Goal: Transaction & Acquisition: Purchase product/service

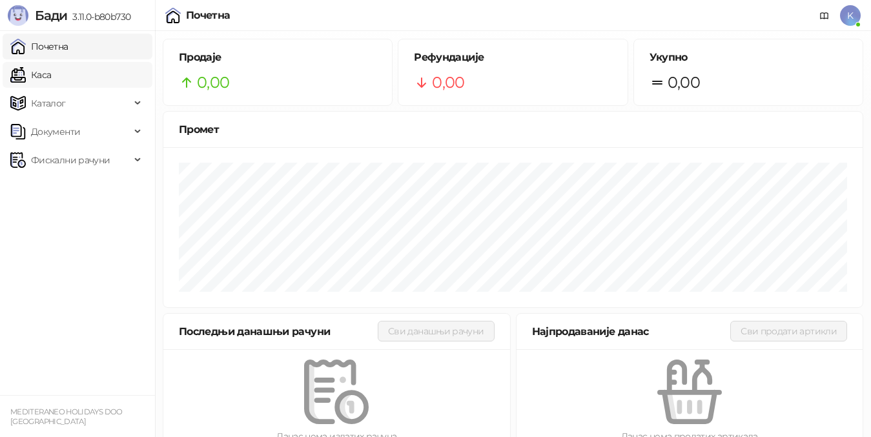
click at [43, 78] on link "Каса" at bounding box center [30, 75] width 41 height 26
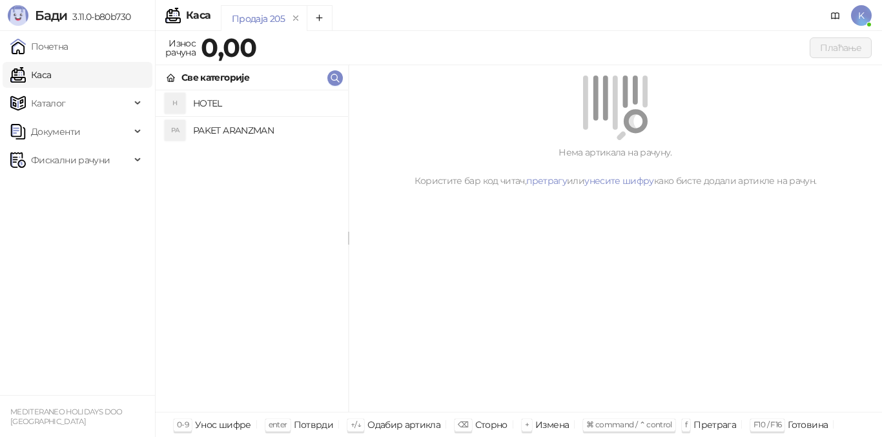
click at [216, 132] on h4 "PAKET ARANZMAN" at bounding box center [265, 130] width 145 height 21
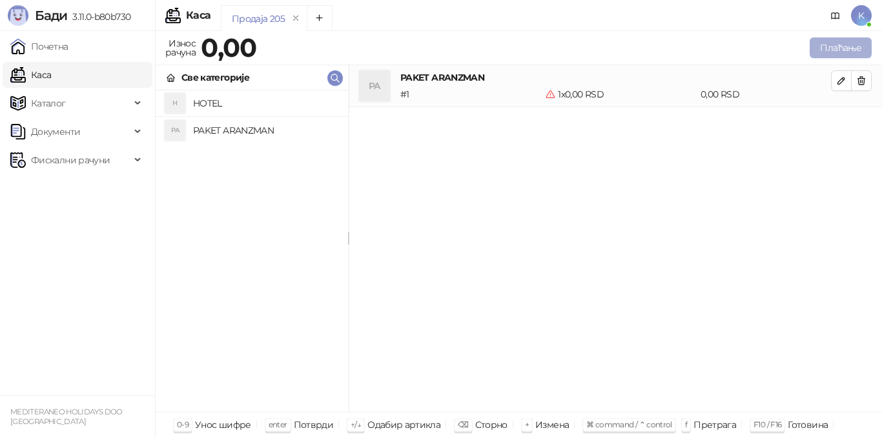
click at [825, 50] on button "Плаћање" at bounding box center [840, 47] width 62 height 21
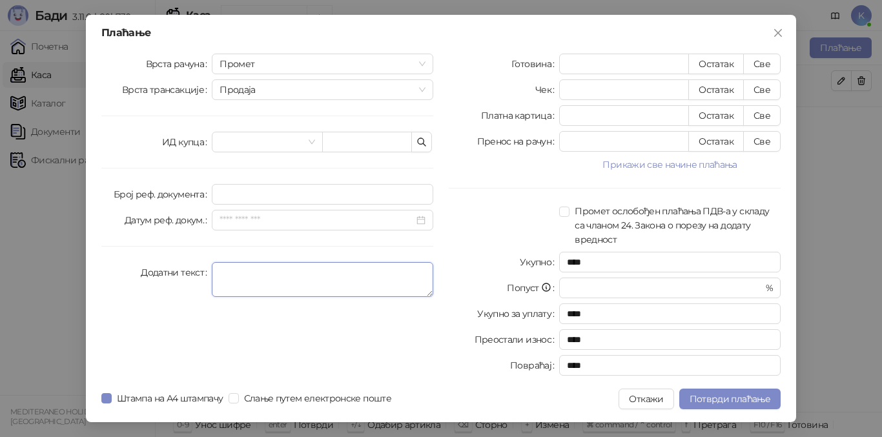
click at [225, 281] on textarea "Додатни текст" at bounding box center [322, 279] width 221 height 35
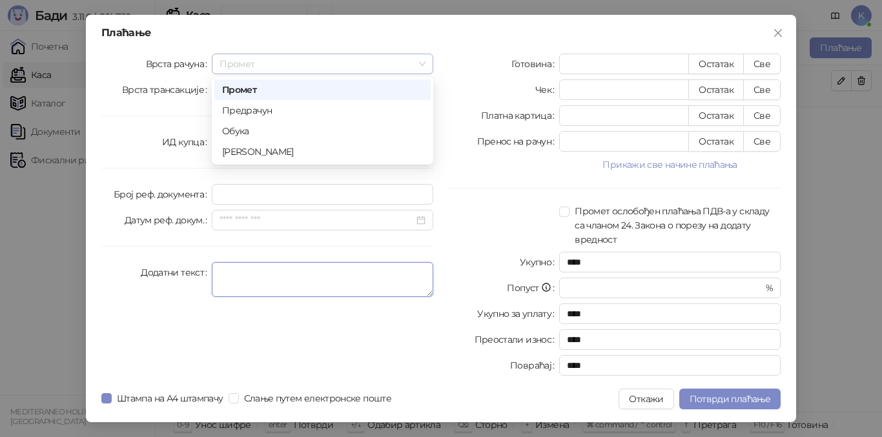
click at [256, 65] on span "Промет" at bounding box center [322, 63] width 206 height 19
click at [273, 153] on div "[PERSON_NAME]" at bounding box center [322, 152] width 201 height 14
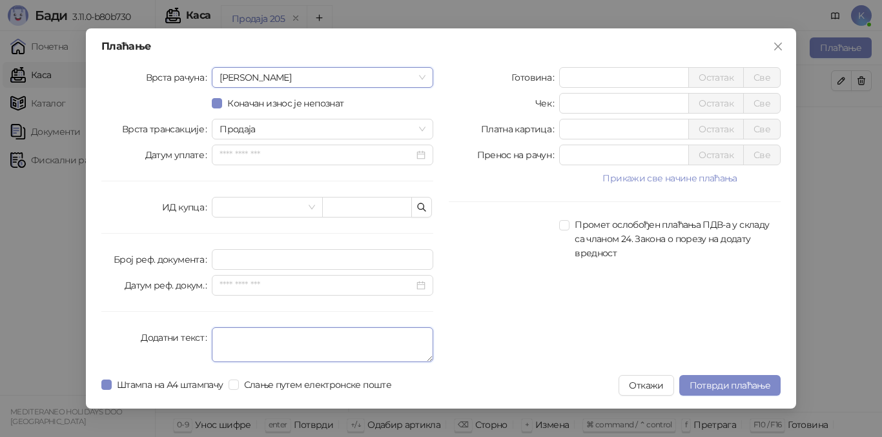
click at [260, 344] on textarea "Додатни текст" at bounding box center [322, 344] width 221 height 35
type textarea "*********"
drag, startPoint x: 572, startPoint y: 77, endPoint x: 534, endPoint y: 78, distance: 38.7
click at [534, 78] on div "Готовина * Остатак Све" at bounding box center [615, 77] width 332 height 21
type input "******"
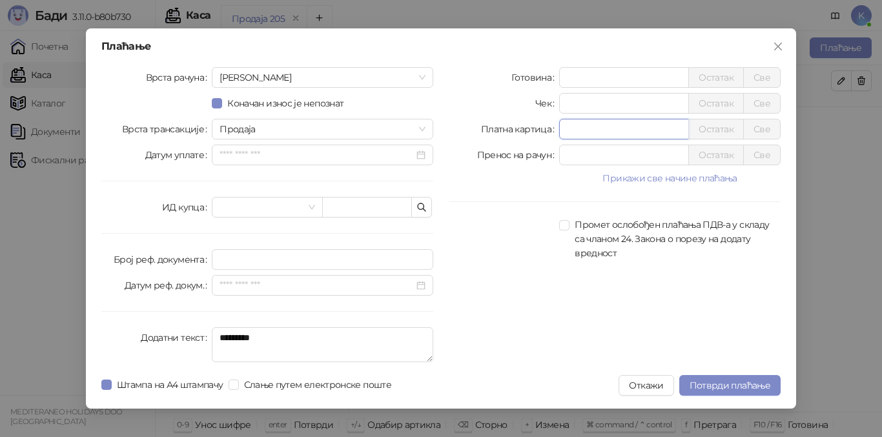
drag, startPoint x: 590, startPoint y: 127, endPoint x: 542, endPoint y: 129, distance: 47.8
click at [542, 129] on div "Платна картица * Остатак Све" at bounding box center [615, 129] width 332 height 21
type input "***"
click at [712, 381] on span "Потврди плаћање" at bounding box center [729, 385] width 81 height 12
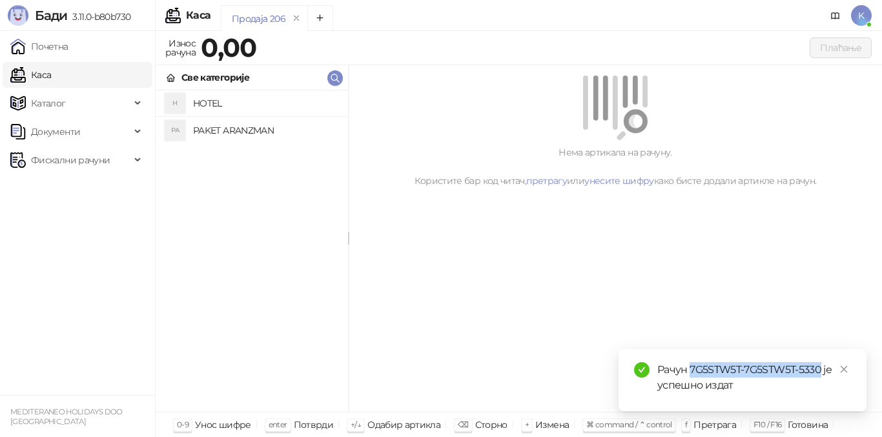
drag, startPoint x: 691, startPoint y: 367, endPoint x: 821, endPoint y: 366, distance: 130.4
click at [821, 366] on div "Рачун 7G5STW5T-7G5STW5T-5330 је успешно издат" at bounding box center [754, 377] width 194 height 31
copy div "7G5STW5T-7G5STW5T-5330"
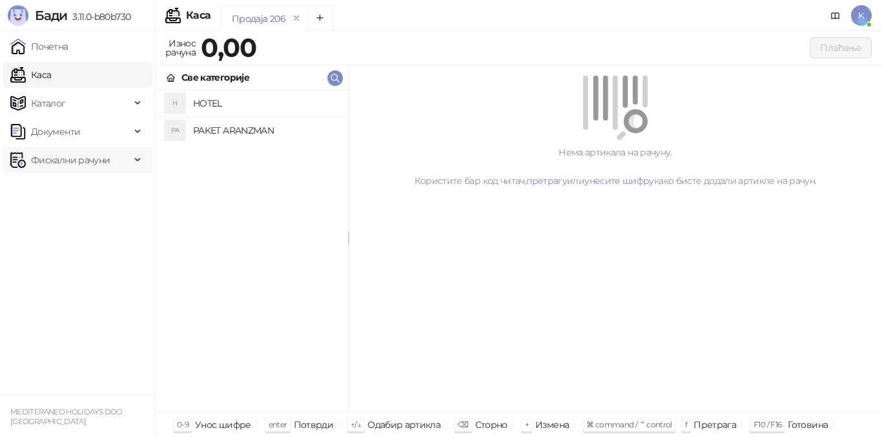
drag, startPoint x: 61, startPoint y: 156, endPoint x: 68, endPoint y: 171, distance: 17.0
click at [62, 156] on span "Фискални рачуни" at bounding box center [70, 160] width 79 height 26
click at [70, 188] on link "Издати рачуни" at bounding box center [58, 189] width 86 height 26
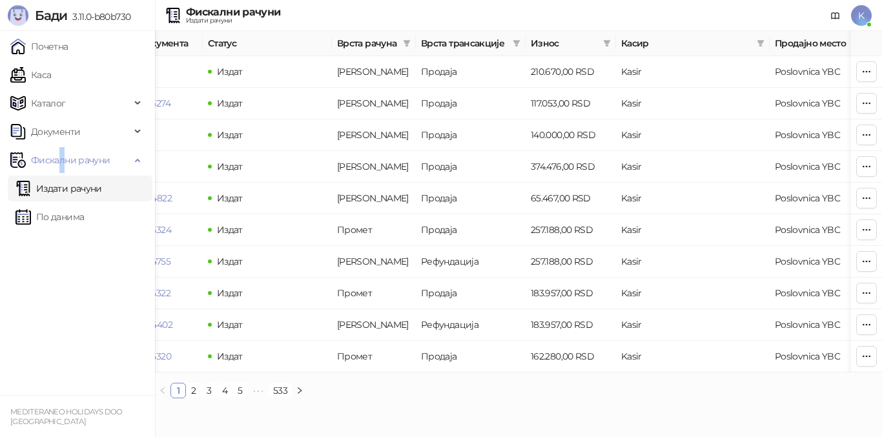
scroll to position [0, 435]
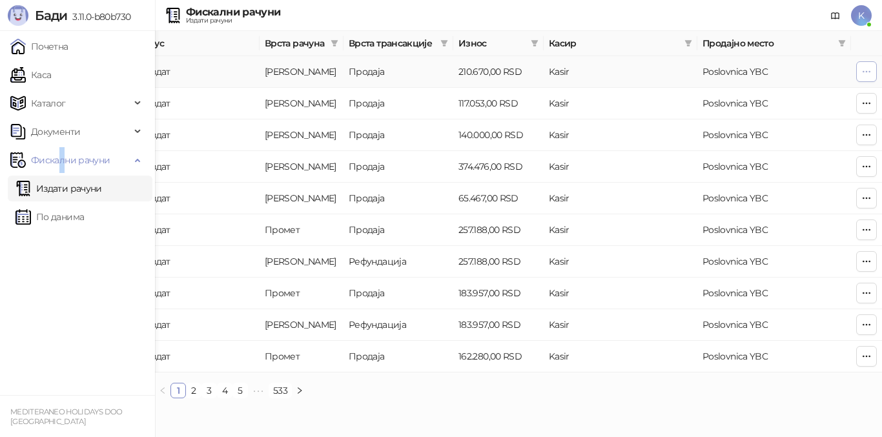
click at [865, 74] on icon "button" at bounding box center [866, 71] width 10 height 10
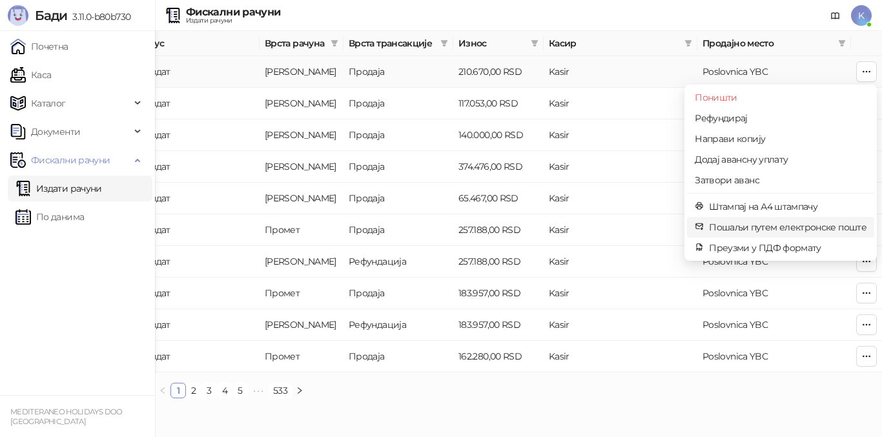
click at [749, 230] on span "Пошаљи путем електронске поште" at bounding box center [787, 227] width 157 height 14
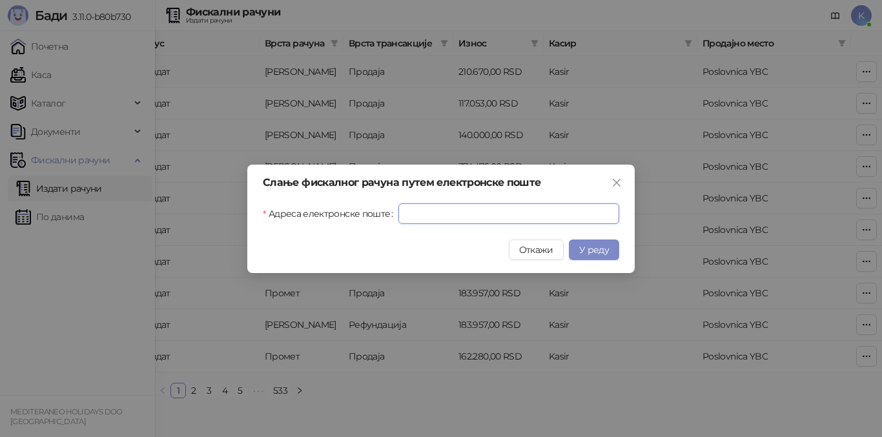
click at [427, 210] on input "Адреса електронске поште" at bounding box center [508, 213] width 221 height 21
paste input "**********"
type input "**********"
click at [609, 251] on button "У реду" at bounding box center [594, 249] width 50 height 21
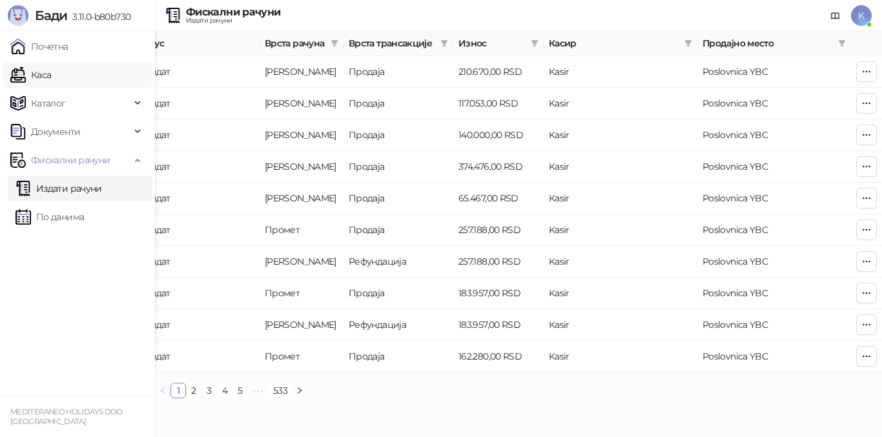
click at [50, 70] on link "Каса" at bounding box center [30, 75] width 41 height 26
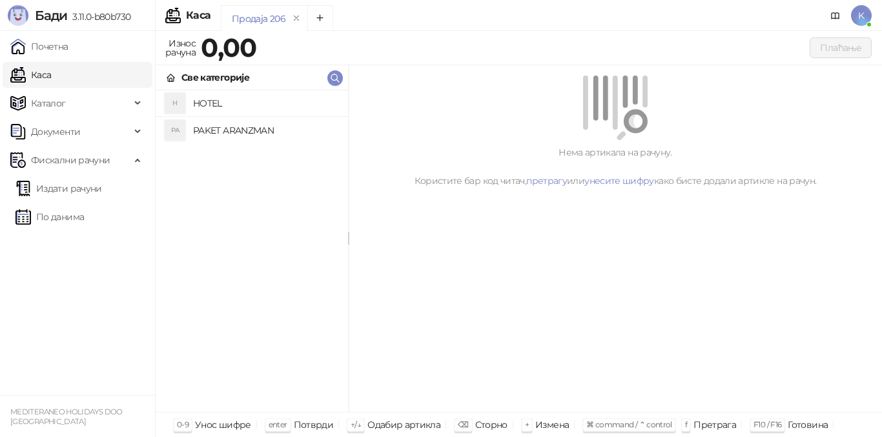
click at [242, 132] on h4 "PAKET ARANZMAN" at bounding box center [265, 130] width 145 height 21
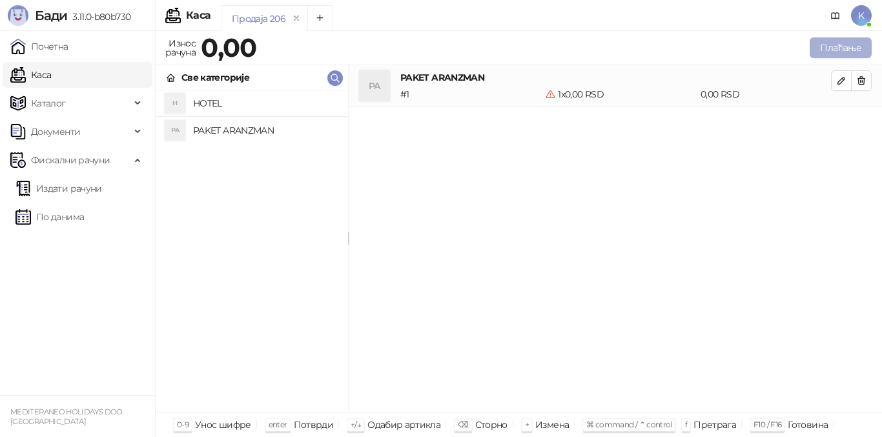
click at [835, 51] on button "Плаћање" at bounding box center [840, 47] width 62 height 21
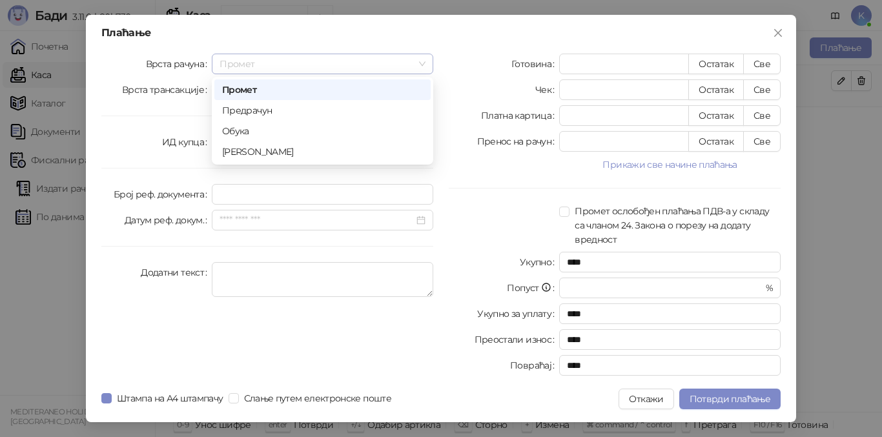
click at [248, 68] on span "Промет" at bounding box center [322, 63] width 206 height 19
click at [252, 148] on div "[PERSON_NAME]" at bounding box center [322, 152] width 201 height 14
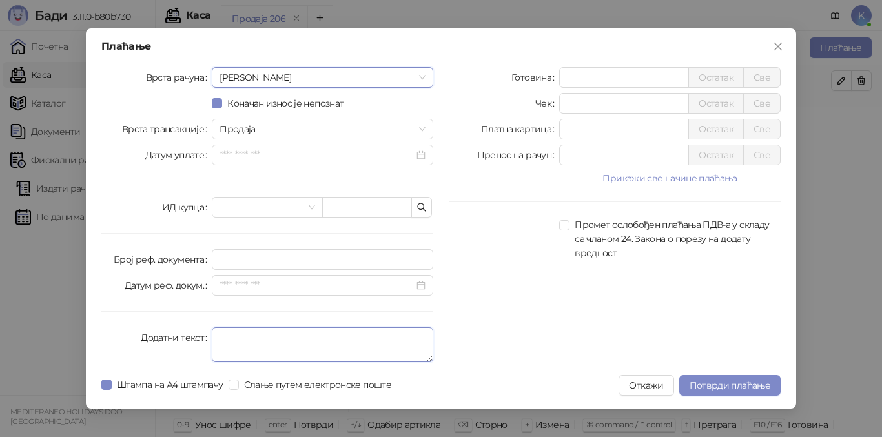
click at [239, 342] on textarea "Додатни текст" at bounding box center [322, 344] width 221 height 35
type textarea "*********"
drag, startPoint x: 568, startPoint y: 127, endPoint x: 553, endPoint y: 128, distance: 14.9
click at [553, 128] on div "Платна картица * Остатак Све" at bounding box center [615, 129] width 332 height 21
type input "******"
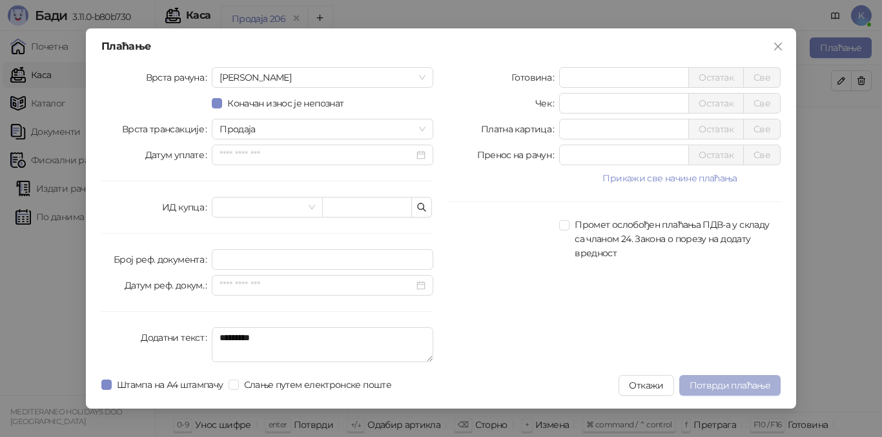
click at [744, 391] on button "Потврди плаћање" at bounding box center [729, 385] width 101 height 21
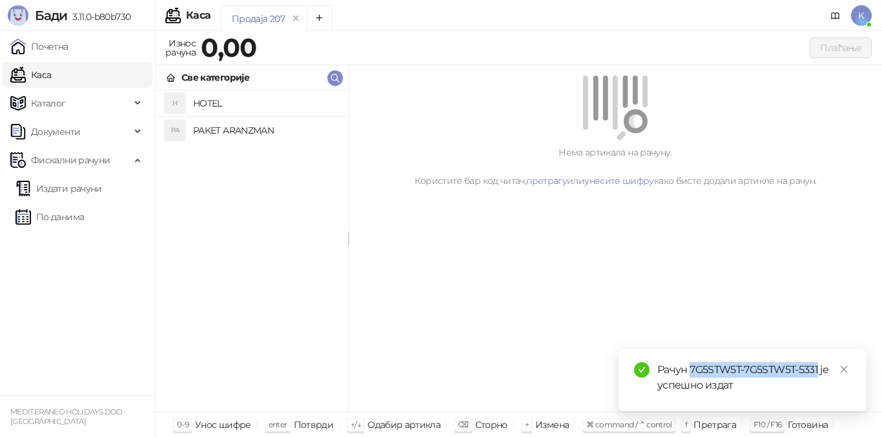
drag, startPoint x: 691, startPoint y: 368, endPoint x: 811, endPoint y: 361, distance: 120.9
click at [814, 363] on div "Рачун 7G5STW5T-7G5STW5T-5331 је успешно издат" at bounding box center [754, 377] width 194 height 31
copy div "7G5STW5T-7G5STW5T-533"
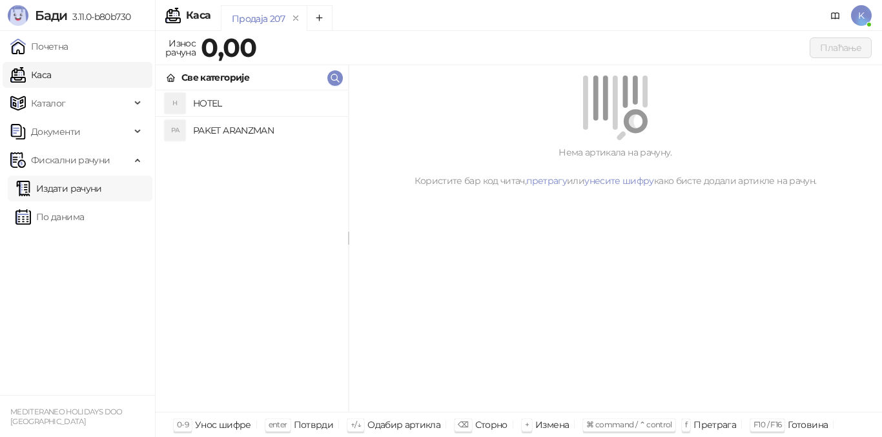
click at [70, 187] on link "Издати рачуни" at bounding box center [58, 189] width 86 height 26
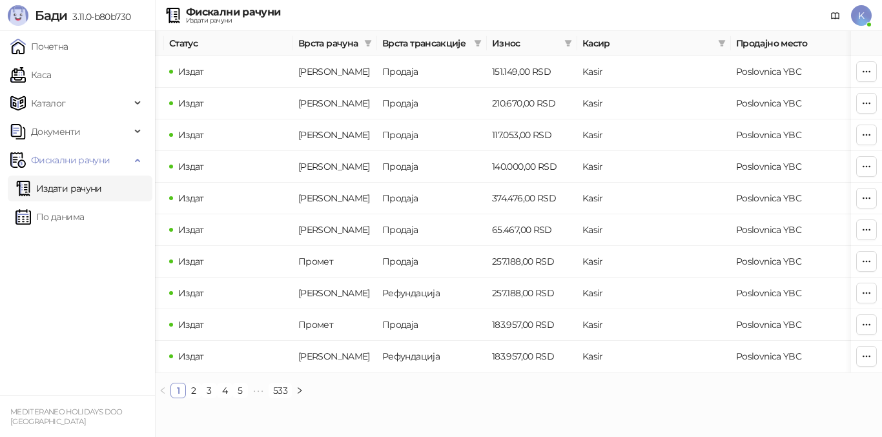
scroll to position [0, 435]
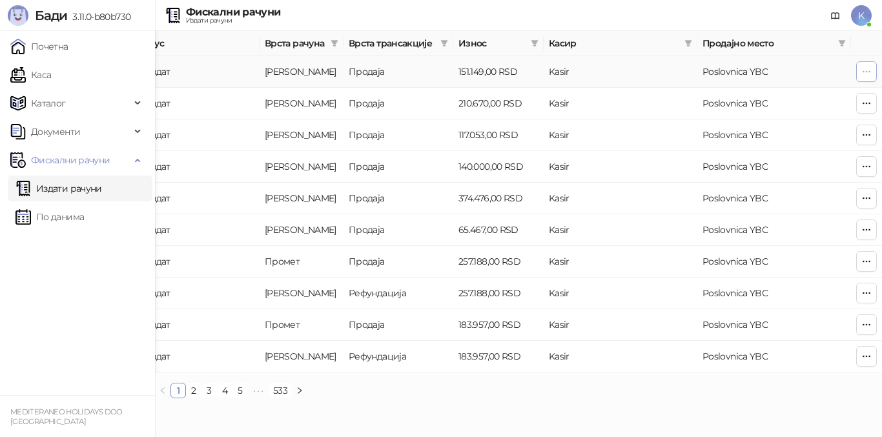
click at [862, 74] on icon "button" at bounding box center [866, 71] width 10 height 10
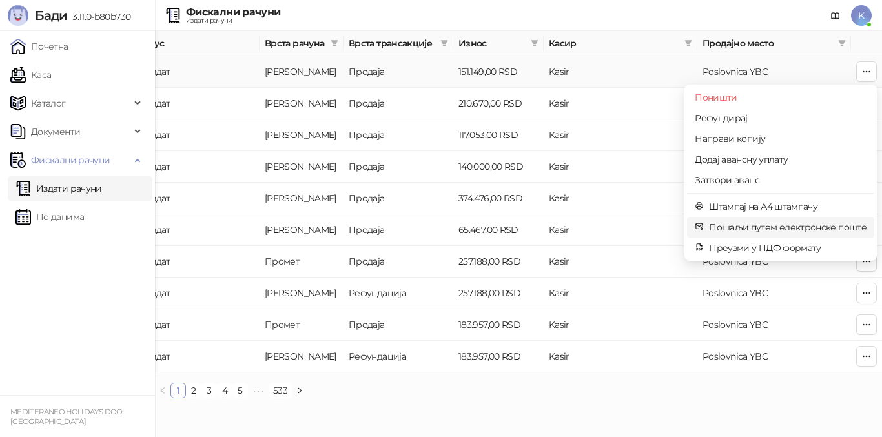
click at [764, 226] on span "Пошаљи путем електронске поште" at bounding box center [787, 227] width 157 height 14
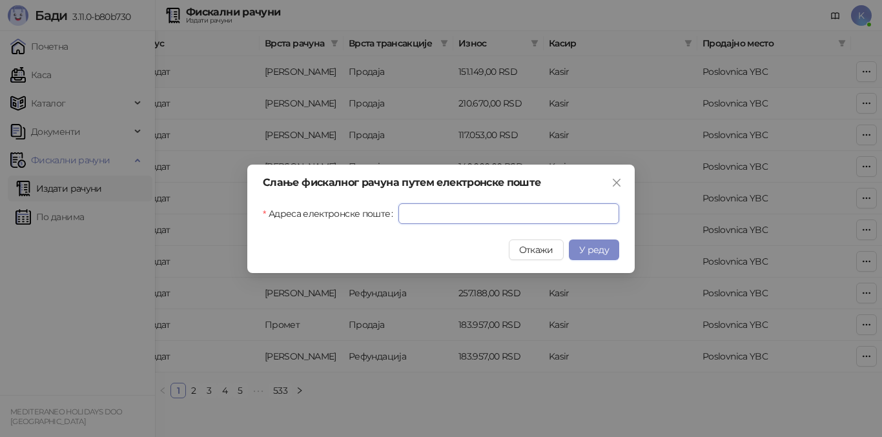
click at [479, 220] on input "Адреса електронске поште" at bounding box center [508, 213] width 221 height 21
paste input "**********"
type input "**********"
click at [590, 250] on span "У реду" at bounding box center [594, 250] width 30 height 12
